Goal: Transaction & Acquisition: Purchase product/service

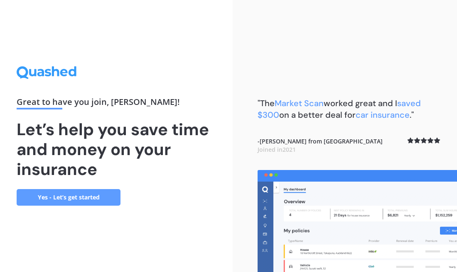
click at [96, 201] on link "Yes - Let’s get started" at bounding box center [69, 197] width 104 height 17
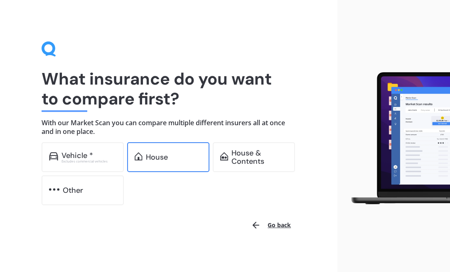
click at [190, 153] on div "House" at bounding box center [174, 157] width 56 height 8
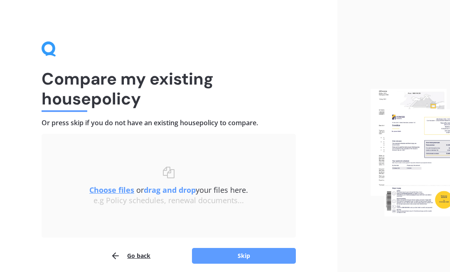
scroll to position [33, 0]
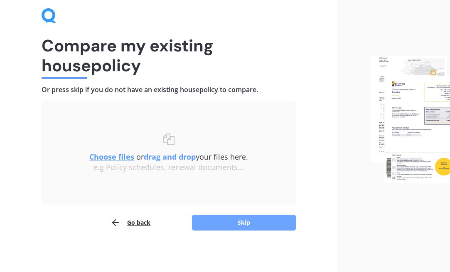
click at [252, 216] on button "Skip" at bounding box center [244, 223] width 104 height 16
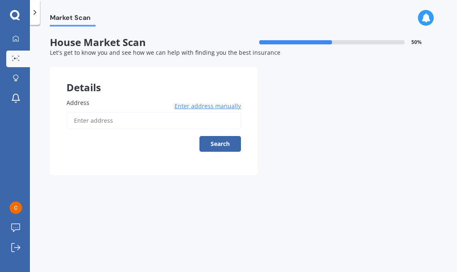
click at [204, 108] on span "Enter address manually" at bounding box center [207, 106] width 66 height 8
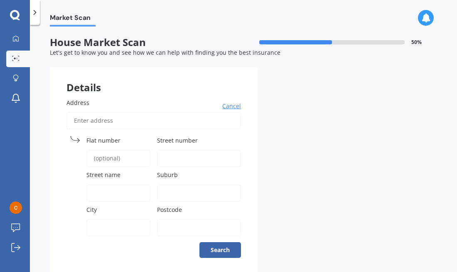
click at [167, 140] on span "Street number" at bounding box center [177, 141] width 41 height 8
click at [167, 150] on input "Street number" at bounding box center [199, 158] width 84 height 17
type input "5a"
type input "5a [PERSON_NAME] place"
type input "[PERSON_NAME] place"
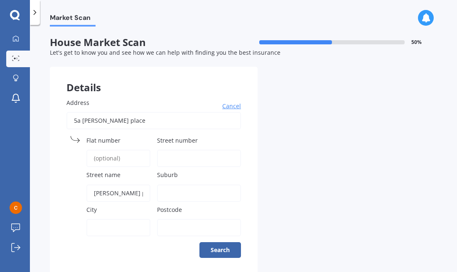
type input "[GEOGRAPHIC_DATA]"
type input "0610"
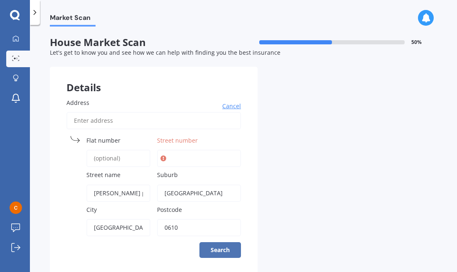
click at [203, 251] on button "Search" at bounding box center [220, 251] width 42 height 16
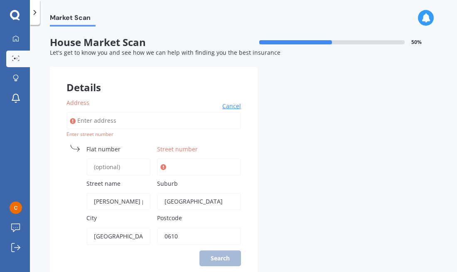
click at [195, 168] on input "Street number" at bounding box center [199, 167] width 84 height 17
type input "5a"
type input "5a [PERSON_NAME] place"
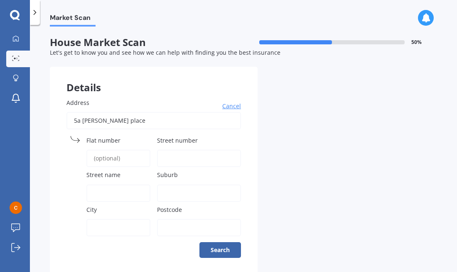
click at [194, 158] on input "Street number" at bounding box center [199, 158] width 84 height 17
type input "5a"
type input "[PERSON_NAME] place"
type input "[GEOGRAPHIC_DATA]"
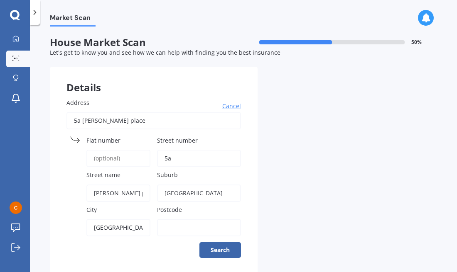
type input "0610"
click at [342, 194] on div "Details Address Cancel Search Flat number Street number 5a Street name [PERSON_…" at bounding box center [243, 170] width 387 height 207
click at [224, 254] on button "Search" at bounding box center [220, 251] width 42 height 16
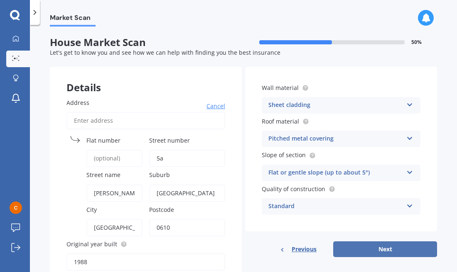
click at [350, 247] on button "Next" at bounding box center [385, 250] width 104 height 16
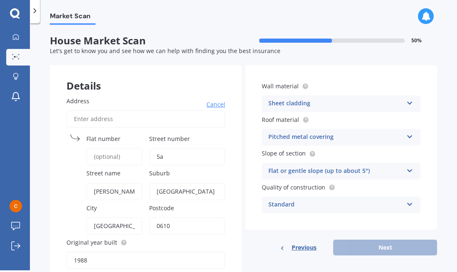
click at [382, 250] on div "Previous Next" at bounding box center [341, 248] width 192 height 16
click at [380, 253] on div "Previous Next" at bounding box center [341, 248] width 192 height 16
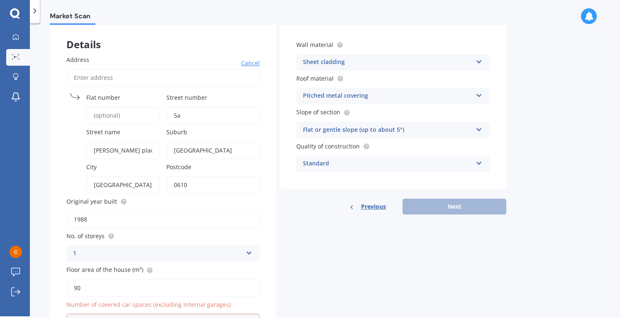
scroll to position [95, 0]
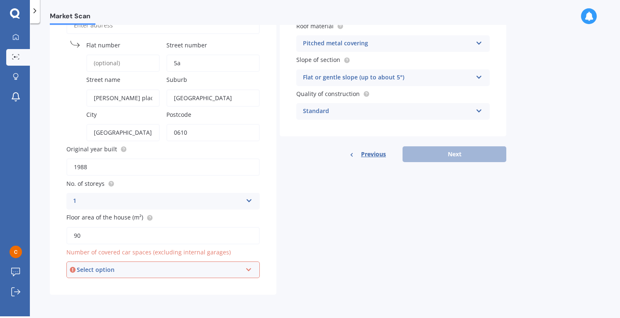
click at [168, 265] on div "Select option 0 1 2 3 4 5+" at bounding box center [163, 269] width 194 height 17
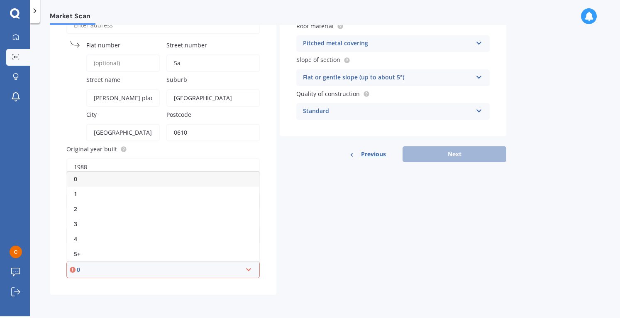
click at [348, 272] on div "Details Address Cancel Search Flat number Street number 5a Street name [PERSON_…" at bounding box center [278, 132] width 457 height 323
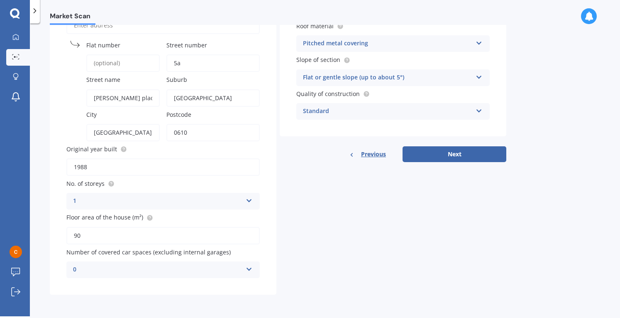
click at [218, 272] on div "0" at bounding box center [157, 270] width 169 height 10
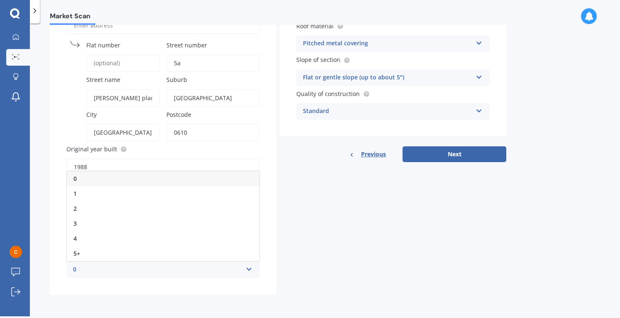
click at [104, 179] on div "0" at bounding box center [163, 178] width 193 height 15
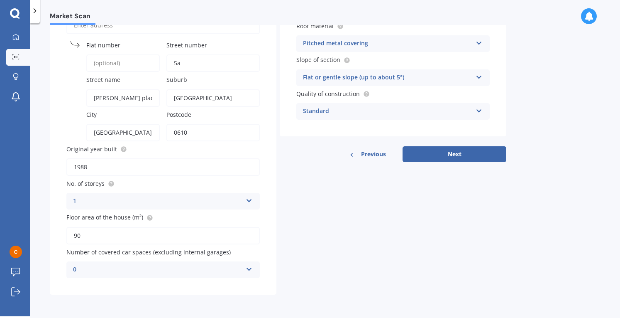
click at [368, 226] on div "Details Address Cancel Search Flat number Street number 5a Street name [PERSON_…" at bounding box center [278, 132] width 457 height 323
click at [444, 158] on button "Next" at bounding box center [455, 154] width 104 height 16
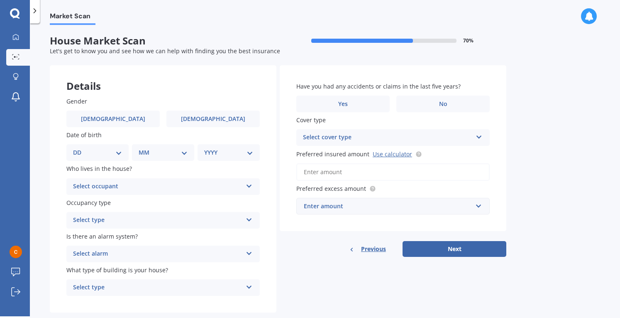
scroll to position [18, 0]
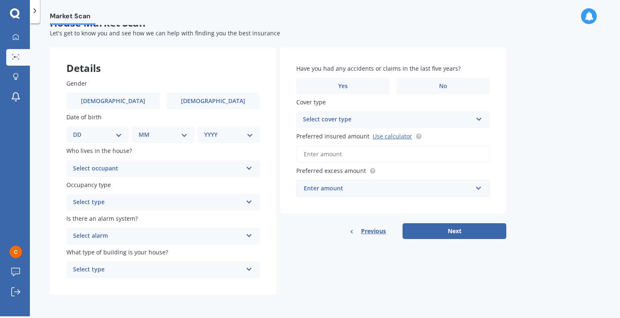
click at [366, 189] on div "Enter amount" at bounding box center [388, 188] width 169 height 9
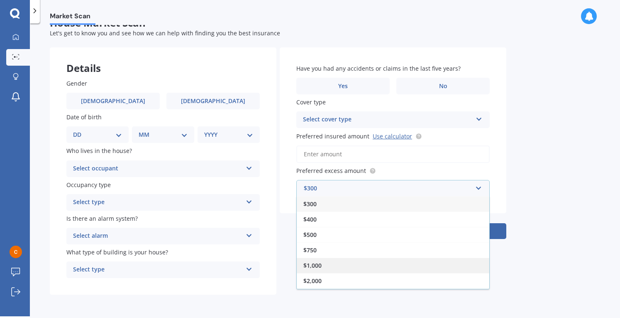
click at [334, 259] on div "$1,000" at bounding box center [393, 264] width 193 height 15
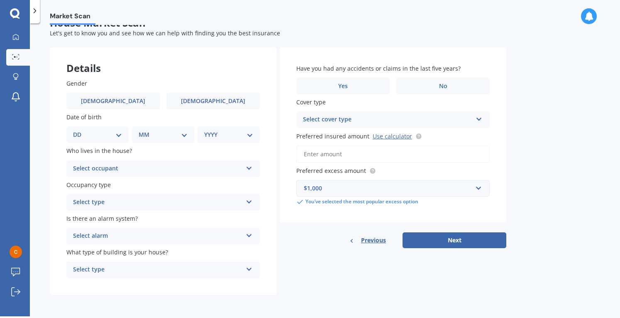
click at [456, 211] on div "Market Scan House Market Scan 70 % Let's get to know you and see how we can hel…" at bounding box center [325, 171] width 591 height 293
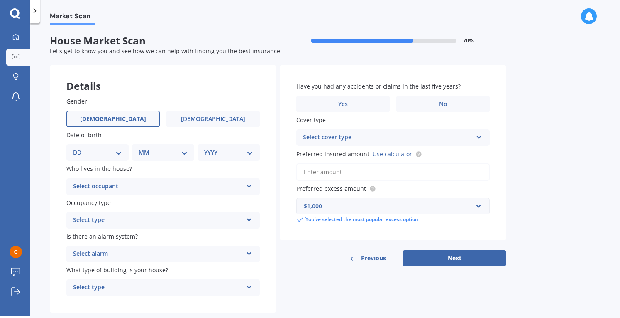
click at [91, 118] on label "[DEMOGRAPHIC_DATA]" at bounding box center [112, 118] width 93 height 17
click at [0, 0] on input "[DEMOGRAPHIC_DATA]" at bounding box center [0, 0] width 0 height 0
click at [98, 185] on div "Select occupant" at bounding box center [157, 186] width 169 height 10
click at [93, 199] on div "Owner" at bounding box center [163, 202] width 193 height 15
click at [202, 157] on div "YYYY 2009 2008 2007 2006 2005 2004 2003 2002 2001 2000 1999 1998 1997 1996 1995…" at bounding box center [229, 152] width 62 height 17
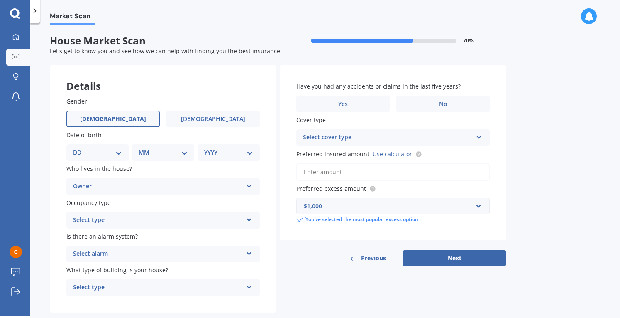
click at [243, 154] on select "YYYY 2009 2008 2007 2006 2005 2004 2003 2002 2001 2000 1999 1998 1997 1996 1995…" at bounding box center [228, 152] width 49 height 9
select select "1977"
click at [204, 148] on select "YYYY 2009 2008 2007 2006 2005 2004 2003 2002 2001 2000 1999 1998 1997 1996 1995…" at bounding box center [228, 152] width 49 height 9
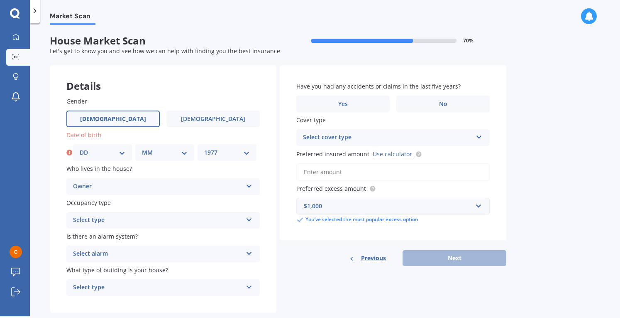
click at [170, 148] on select "MM 01 02 03 04 05 06 07 08 09 10 11 12" at bounding box center [165, 152] width 46 height 9
select select "06"
click at [142, 148] on select "MM 01 02 03 04 05 06 07 08 09 10 11 12" at bounding box center [165, 152] width 46 height 9
click at [111, 157] on div "DD 01 02 03 04 05 06 07 08 09 10 11 12 13 14 15 16 17 18 19 20 21 22 23 24 25 2…" at bounding box center [102, 152] width 59 height 17
click at [122, 153] on select "DD 01 02 03 04 05 06 07 08 09 10 11 12 13 14 15 16 17 18 19 20 21 22 23 24 25 2…" at bounding box center [103, 152] width 46 height 9
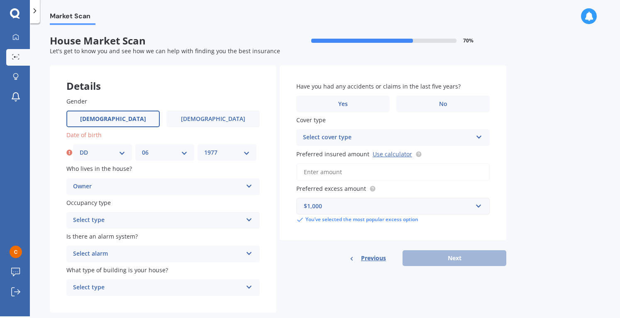
select select "27"
click at [80, 148] on select "DD 01 02 03 04 05 06 07 08 09 10 11 12 13 14 15 16 17 18 19 20 21 22 23 24 25 2…" at bounding box center [103, 152] width 46 height 9
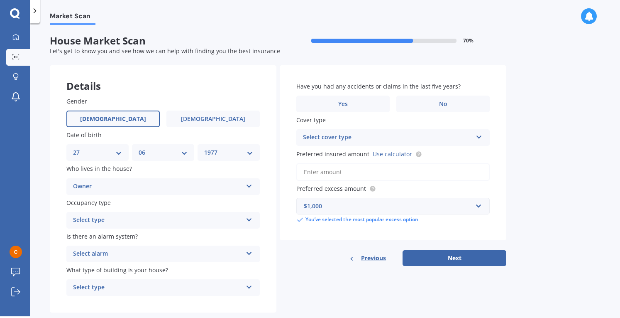
click at [238, 95] on div "Gender [DEMOGRAPHIC_DATA] [DEMOGRAPHIC_DATA] Date of birth DD 01 02 03 04 05 06…" at bounding box center [163, 196] width 227 height 233
click at [128, 221] on div "Select type" at bounding box center [157, 220] width 169 height 10
click at [108, 236] on div "Permanent" at bounding box center [163, 236] width 193 height 15
click at [38, 230] on div "Market Scan House Market Scan 70 % Let's get to know you and see how we can hel…" at bounding box center [325, 171] width 591 height 293
click at [92, 257] on div "Select alarm" at bounding box center [157, 254] width 169 height 10
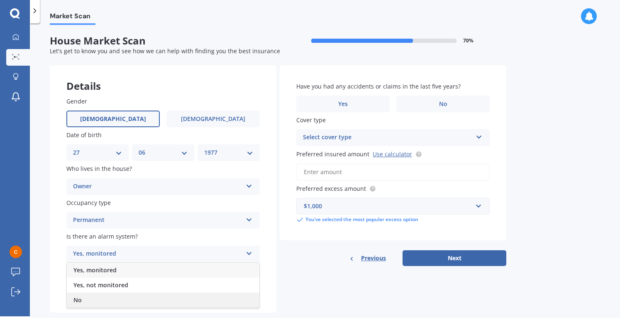
click at [93, 272] on div "No" at bounding box center [163, 299] width 193 height 15
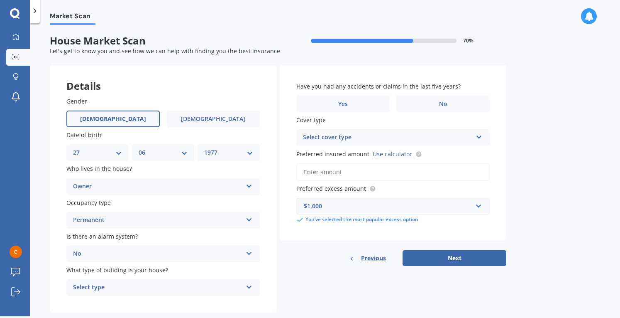
click at [60, 272] on div "Gender [DEMOGRAPHIC_DATA] [DEMOGRAPHIC_DATA] Date of birth DD 01 02 03 04 05 06…" at bounding box center [163, 196] width 227 height 233
click at [443, 105] on span "No" at bounding box center [443, 104] width 8 height 7
click at [0, 0] on input "No" at bounding box center [0, 0] width 0 height 0
click at [372, 129] on div "Select cover type High" at bounding box center [394, 137] width 194 height 17
click at [368, 122] on label "Cover type" at bounding box center [392, 119] width 190 height 9
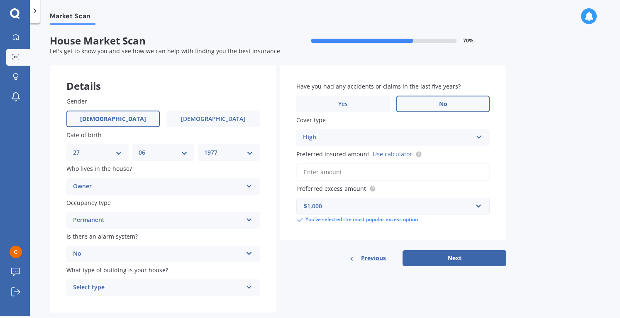
click at [365, 134] on div "High" at bounding box center [387, 137] width 169 height 10
click at [456, 153] on div "Market Scan House Market Scan 70 % Let's get to know you and see how we can hel…" at bounding box center [325, 171] width 591 height 293
click at [354, 171] on input "Preferred insured amount Use calculator" at bounding box center [394, 171] width 194 height 17
type input "$5"
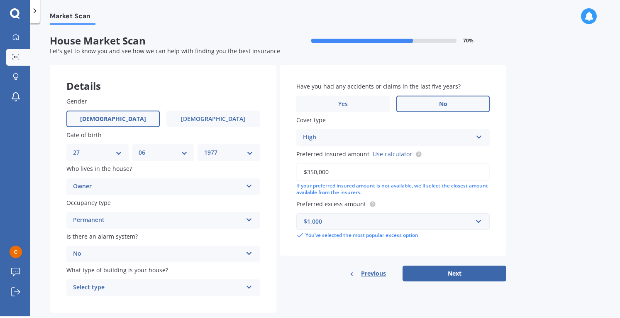
type input "$350,000"
click at [302, 265] on div "Have you had any accidents or claims in the last five years? Yes No Cover type …" at bounding box center [393, 173] width 227 height 216
click at [191, 272] on div "Select type" at bounding box center [157, 287] width 169 height 10
click at [173, 237] on div "Freestanding" at bounding box center [163, 241] width 193 height 15
click at [287, 267] on div "Previous Next" at bounding box center [393, 273] width 227 height 16
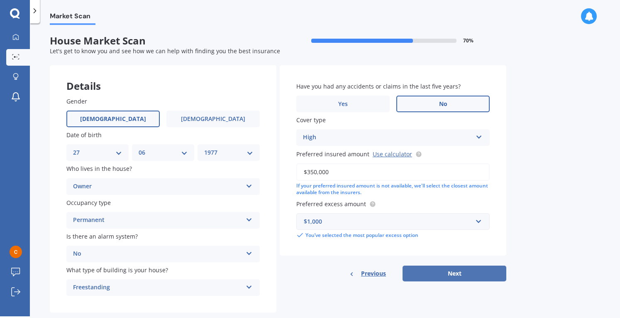
click at [440, 272] on button "Next" at bounding box center [455, 273] width 104 height 16
select select "27"
select select "06"
select select "1977"
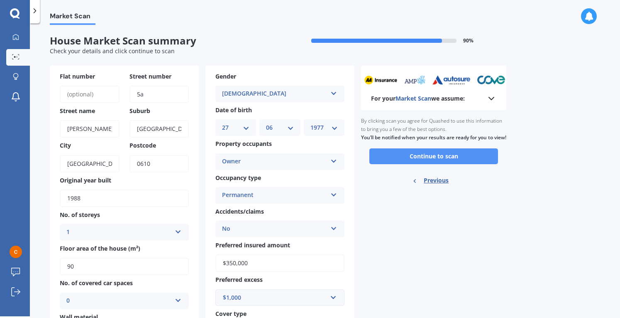
click at [405, 164] on button "Continue to scan" at bounding box center [434, 156] width 129 height 16
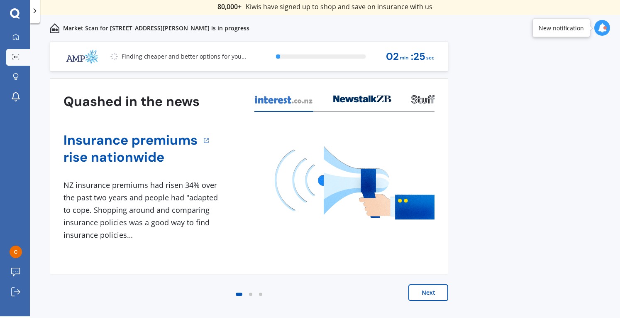
click at [421, 272] on button "Next" at bounding box center [429, 292] width 40 height 17
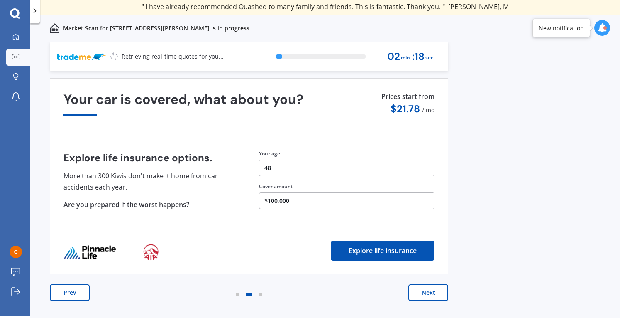
click at [412, 272] on button "Next" at bounding box center [429, 292] width 40 height 17
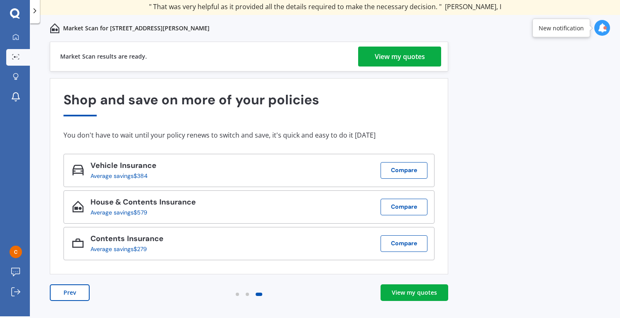
click at [397, 56] on div "View my quotes" at bounding box center [400, 57] width 50 height 20
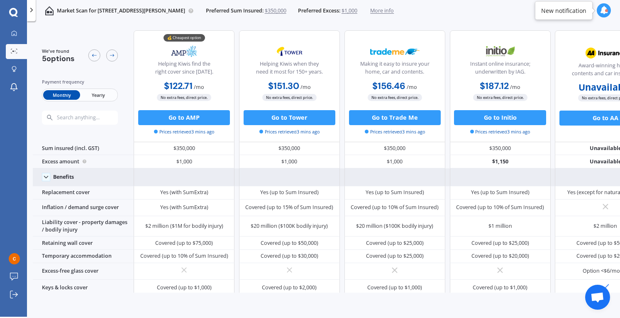
click at [47, 178] on icon at bounding box center [45, 176] width 7 height 7
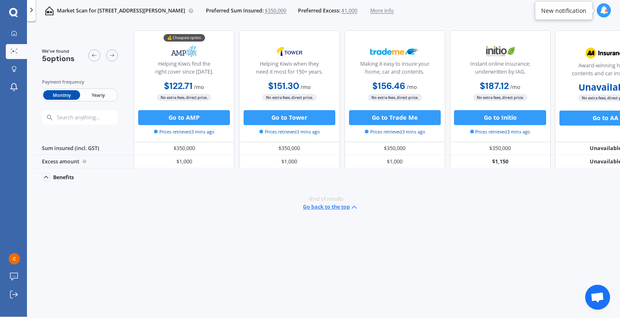
click at [47, 178] on icon at bounding box center [45, 176] width 7 height 7
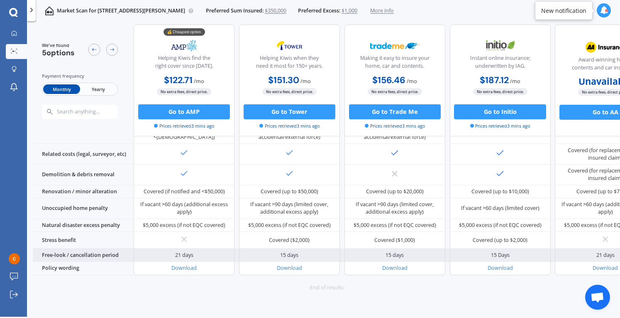
scroll to position [341, 0]
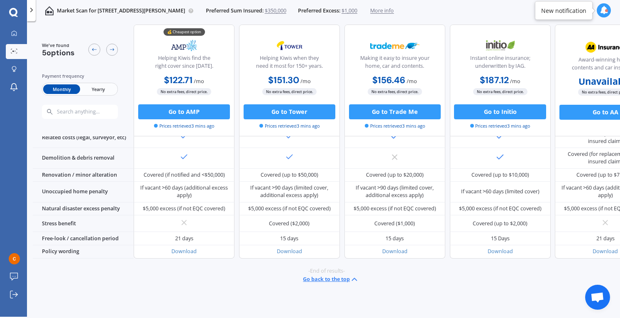
click at [91, 265] on div "-End of results- Go back to the top" at bounding box center [327, 275] width 588 height 34
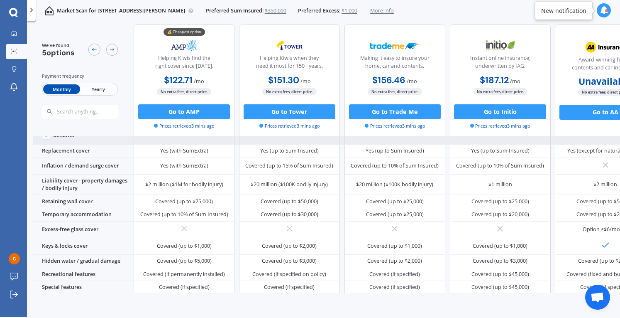
scroll to position [0, 0]
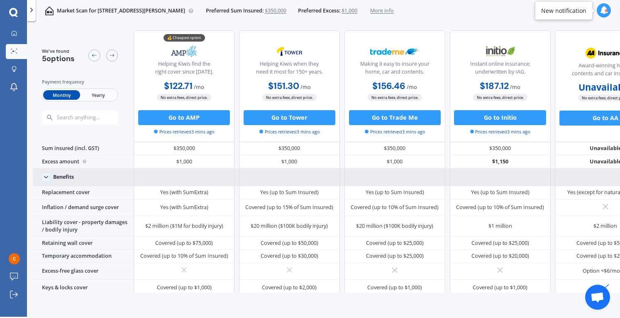
click at [89, 93] on span "Yearly" at bounding box center [98, 95] width 37 height 10
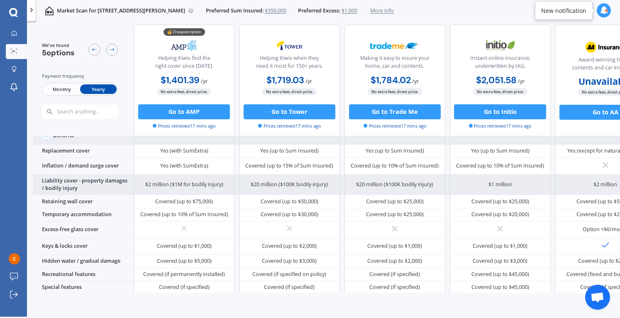
scroll to position [92, 0]
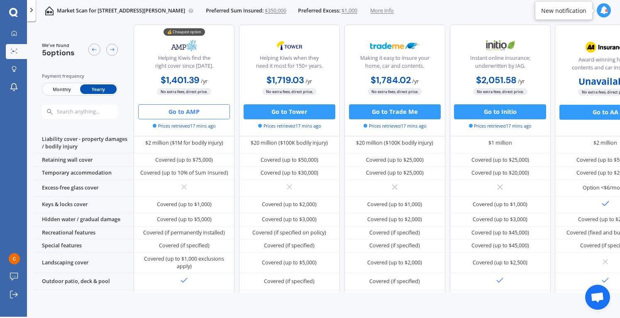
click at [194, 111] on button "Go to AMP" at bounding box center [184, 111] width 92 height 15
